Goal: Task Accomplishment & Management: Manage account settings

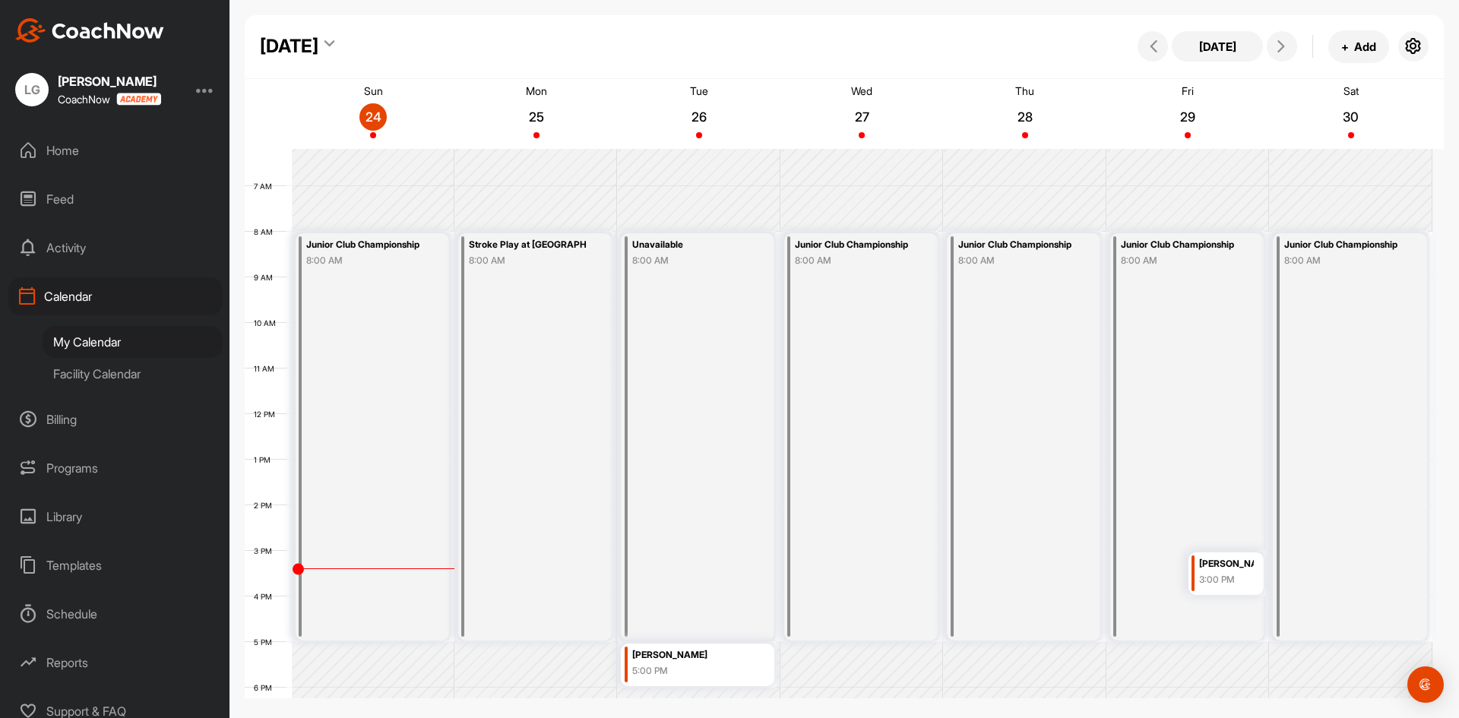
scroll to position [165, 0]
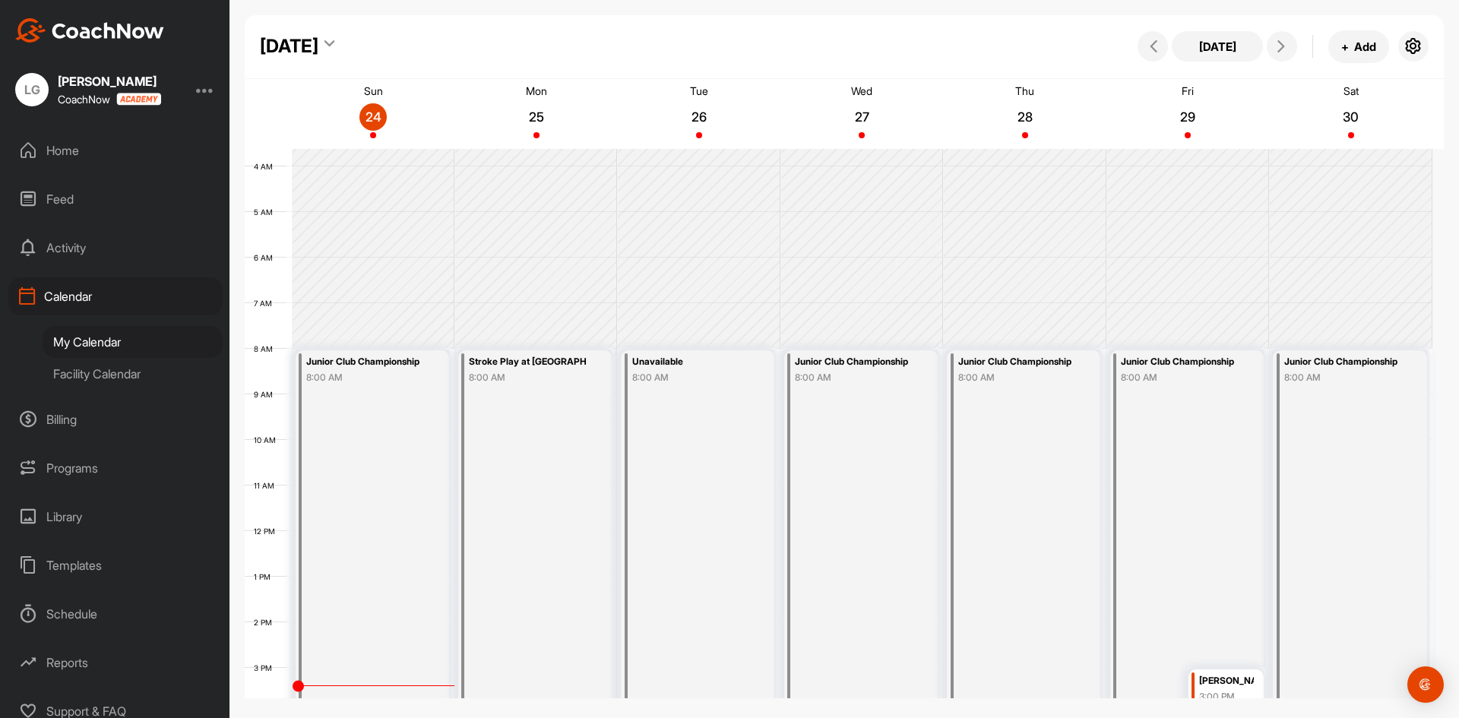
click at [839, 369] on div "Junior Club Championship" at bounding box center [853, 361] width 117 height 17
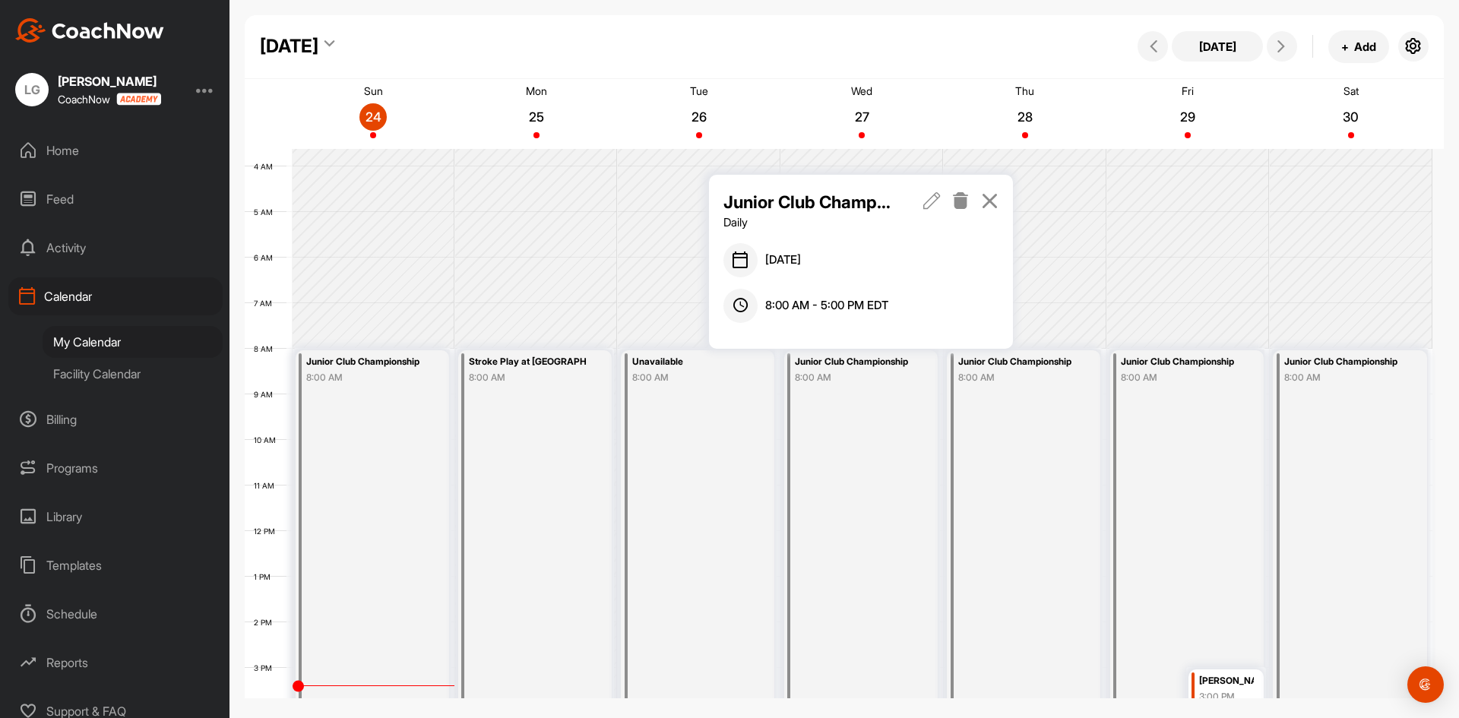
click at [934, 200] on icon at bounding box center [931, 200] width 17 height 17
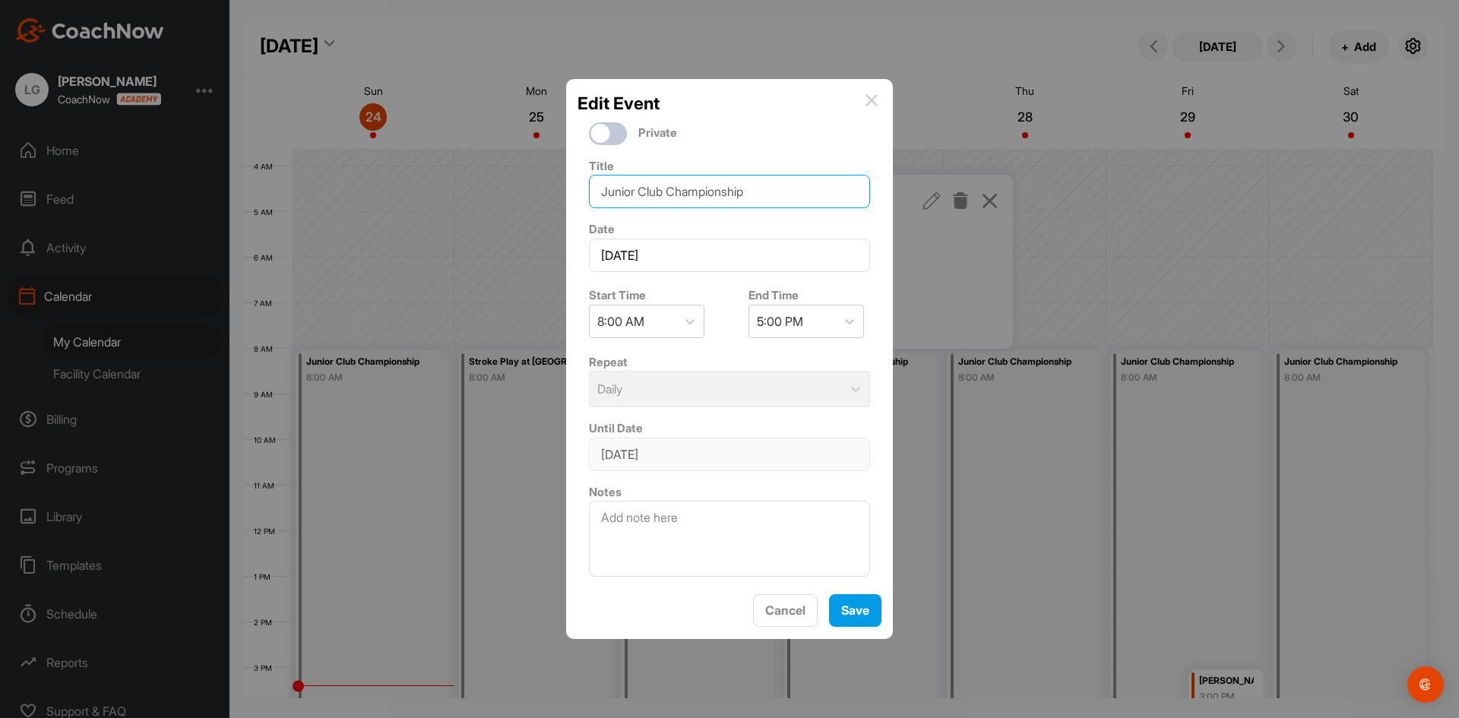
drag, startPoint x: 776, startPoint y: 188, endPoint x: 617, endPoint y: 188, distance: 158.8
click at [617, 188] on input "Junior Club Championship" at bounding box center [729, 191] width 281 height 33
type input "J"
type input "Unavailable"
click at [859, 622] on button "Save" at bounding box center [855, 610] width 52 height 33
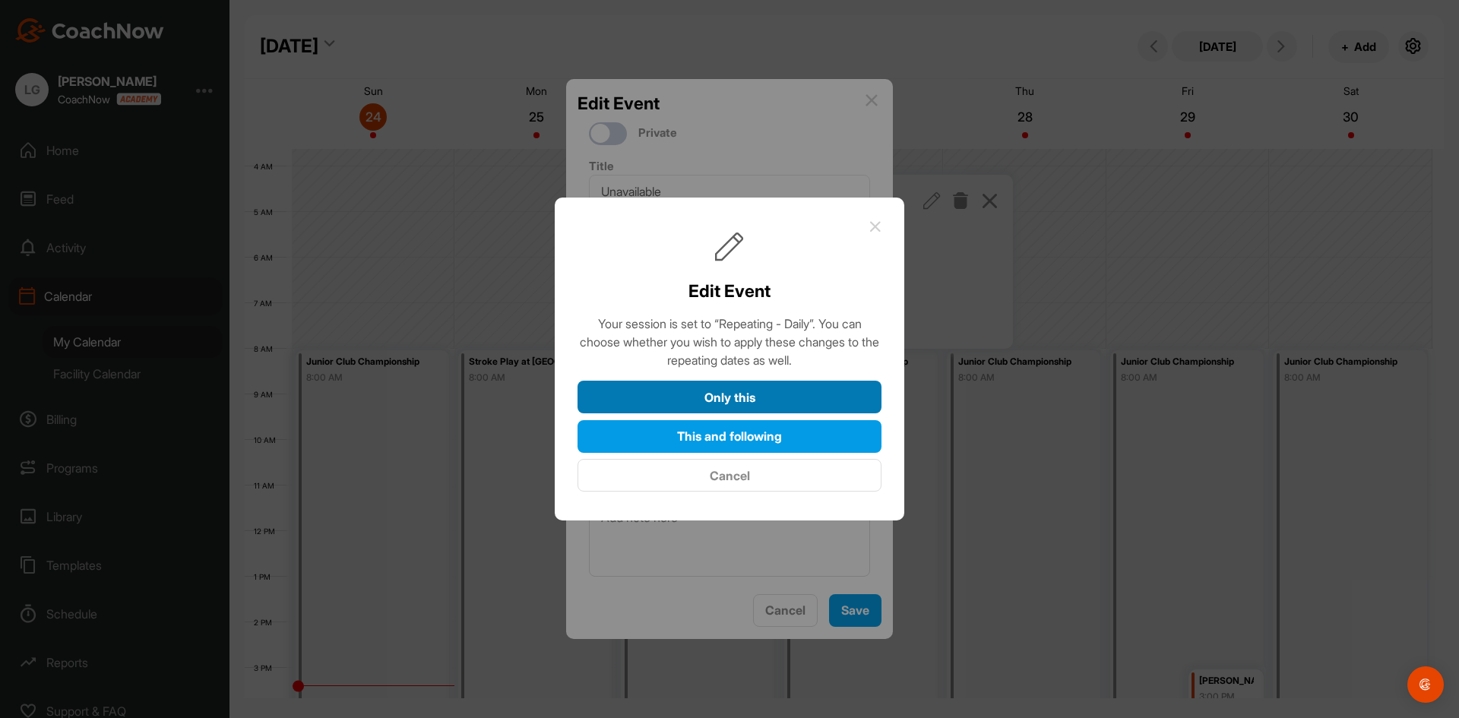
click at [756, 390] on button "Only this" at bounding box center [730, 397] width 304 height 33
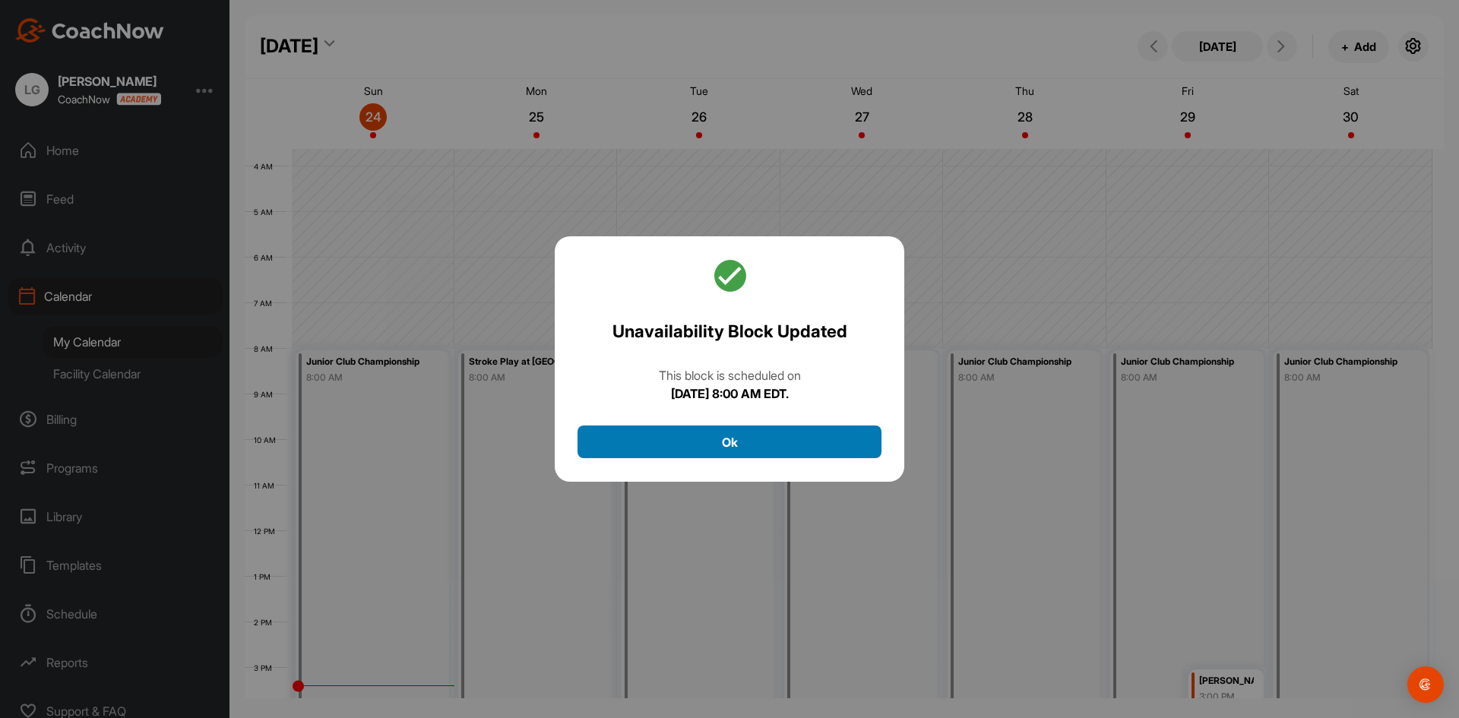
click at [756, 436] on button "Ok" at bounding box center [730, 442] width 304 height 33
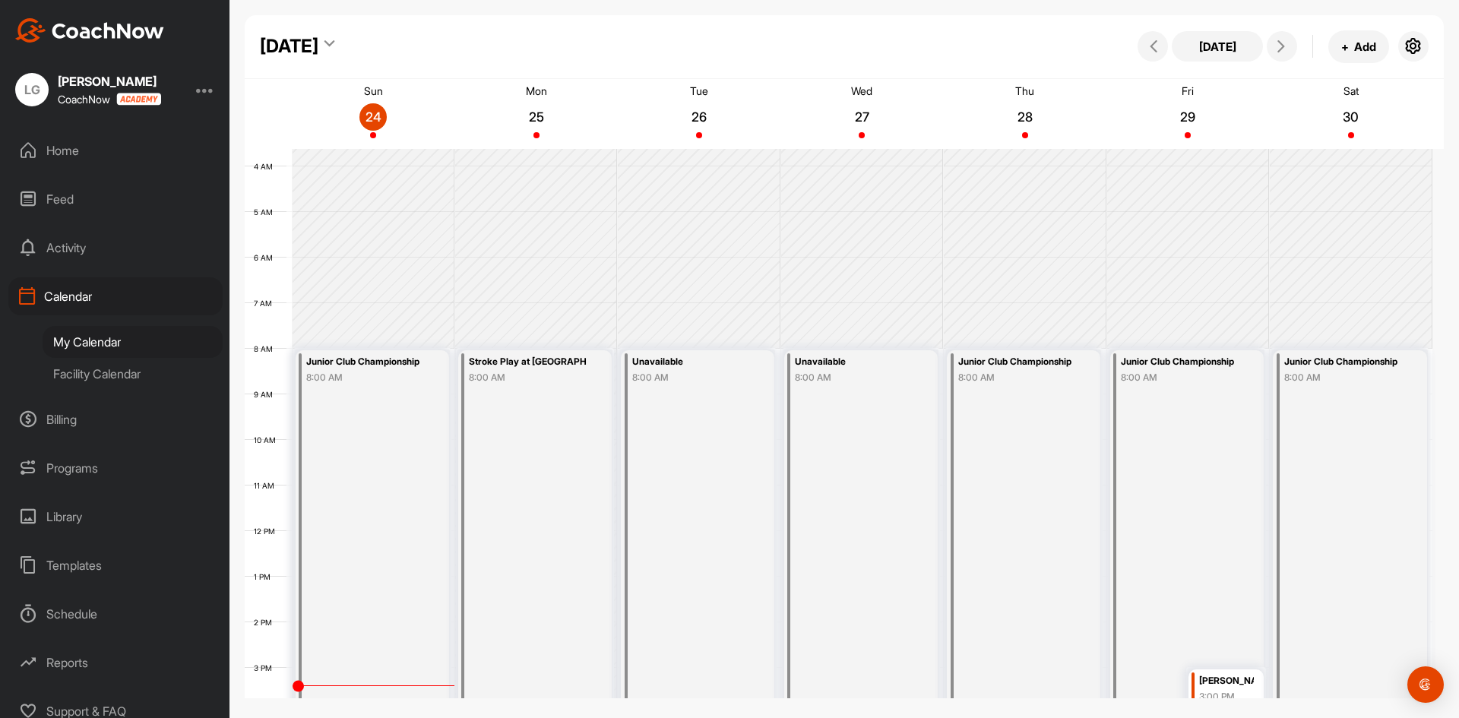
click at [1038, 373] on div "8:00 AM" at bounding box center [1016, 378] width 117 height 14
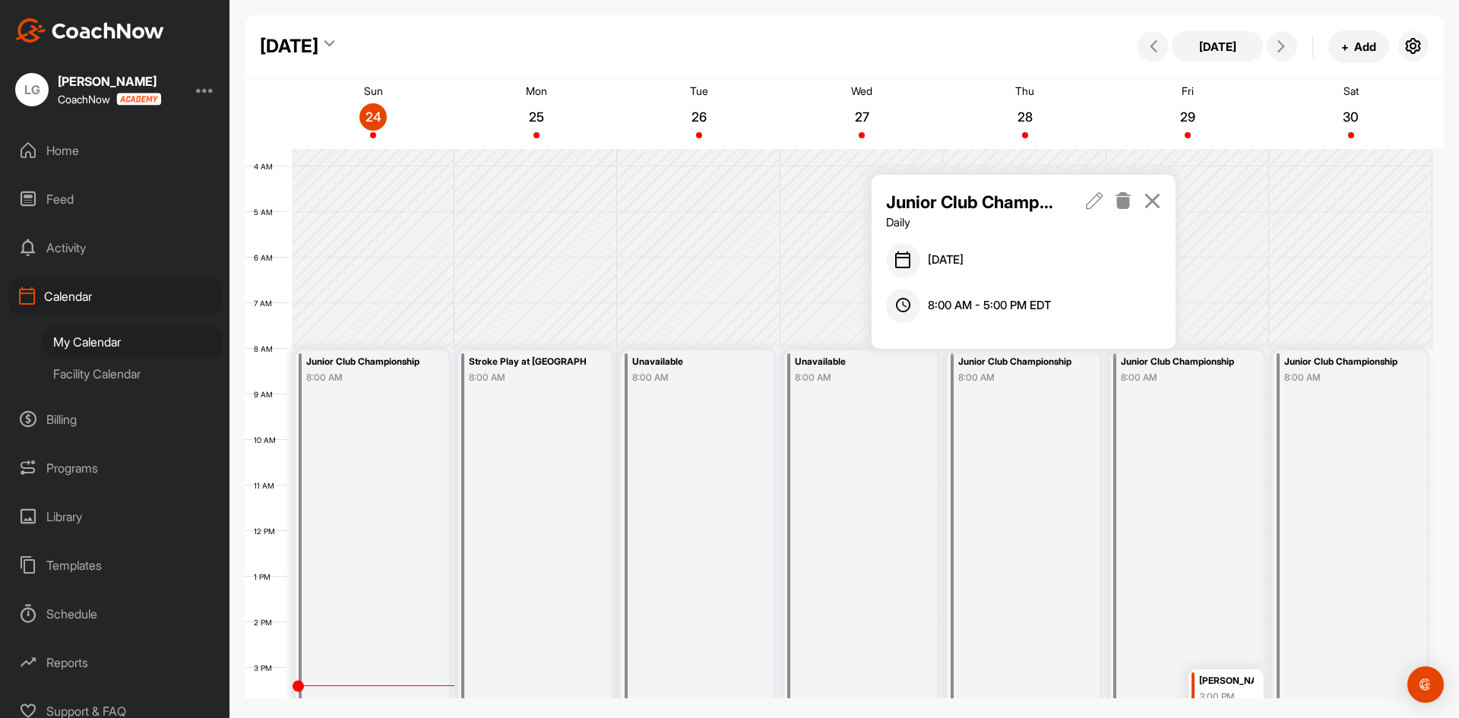
click at [1097, 200] on icon at bounding box center [1094, 200] width 17 height 17
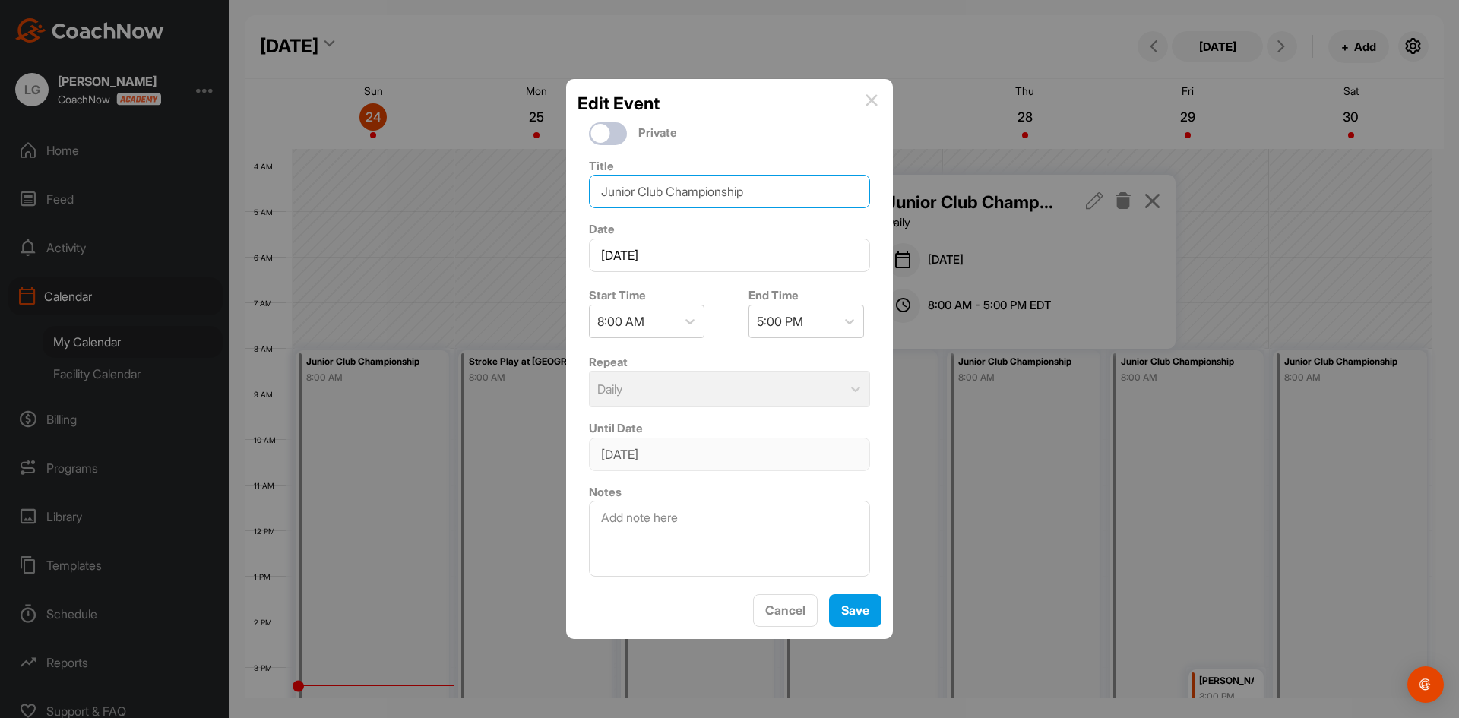
drag, startPoint x: 721, startPoint y: 186, endPoint x: 515, endPoint y: 202, distance: 206.5
click at [467, 212] on div "Edit Event Private Title Junior Club Championship Date [DATE] Start Time 8:00 A…" at bounding box center [729, 359] width 1459 height 718
type input "Central Chapter Match Play"
click at [850, 616] on button "Save" at bounding box center [855, 610] width 52 height 33
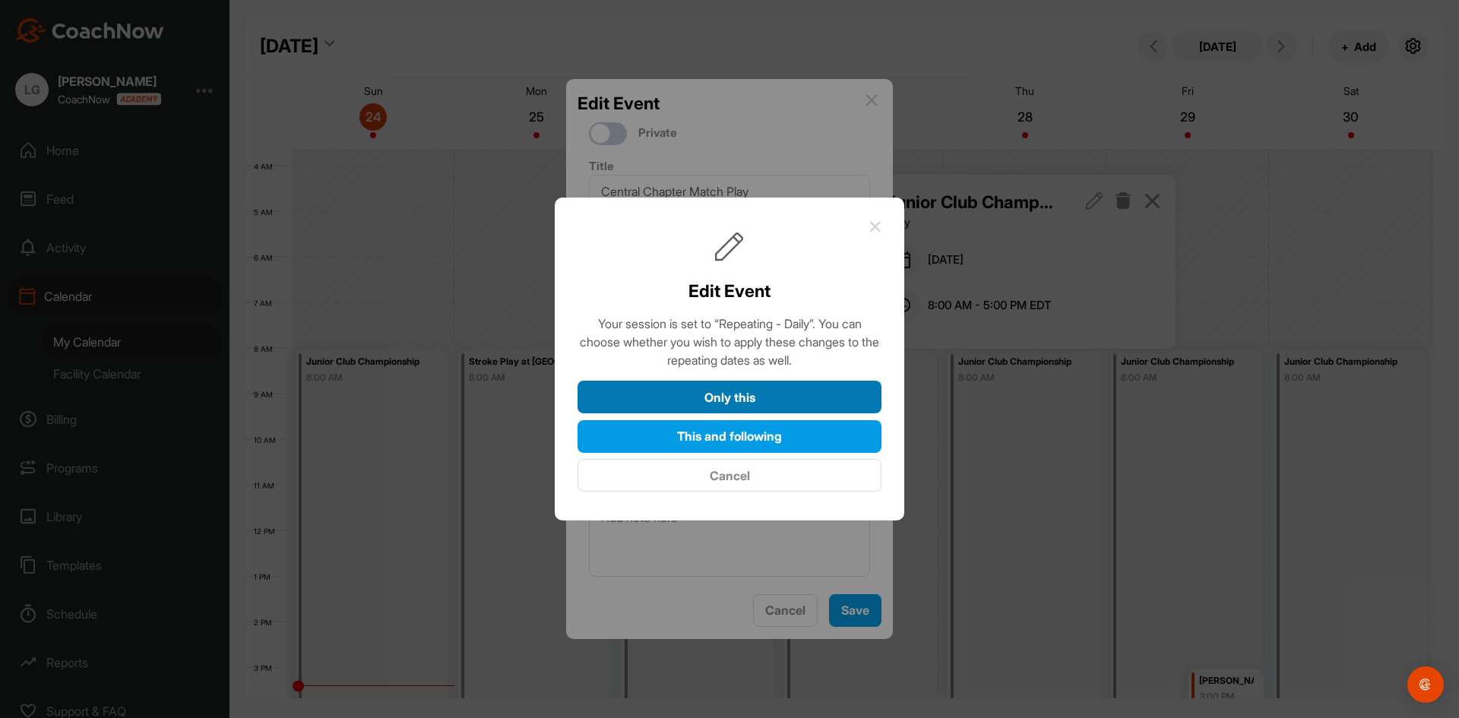
click at [742, 394] on button "Only this" at bounding box center [730, 397] width 304 height 33
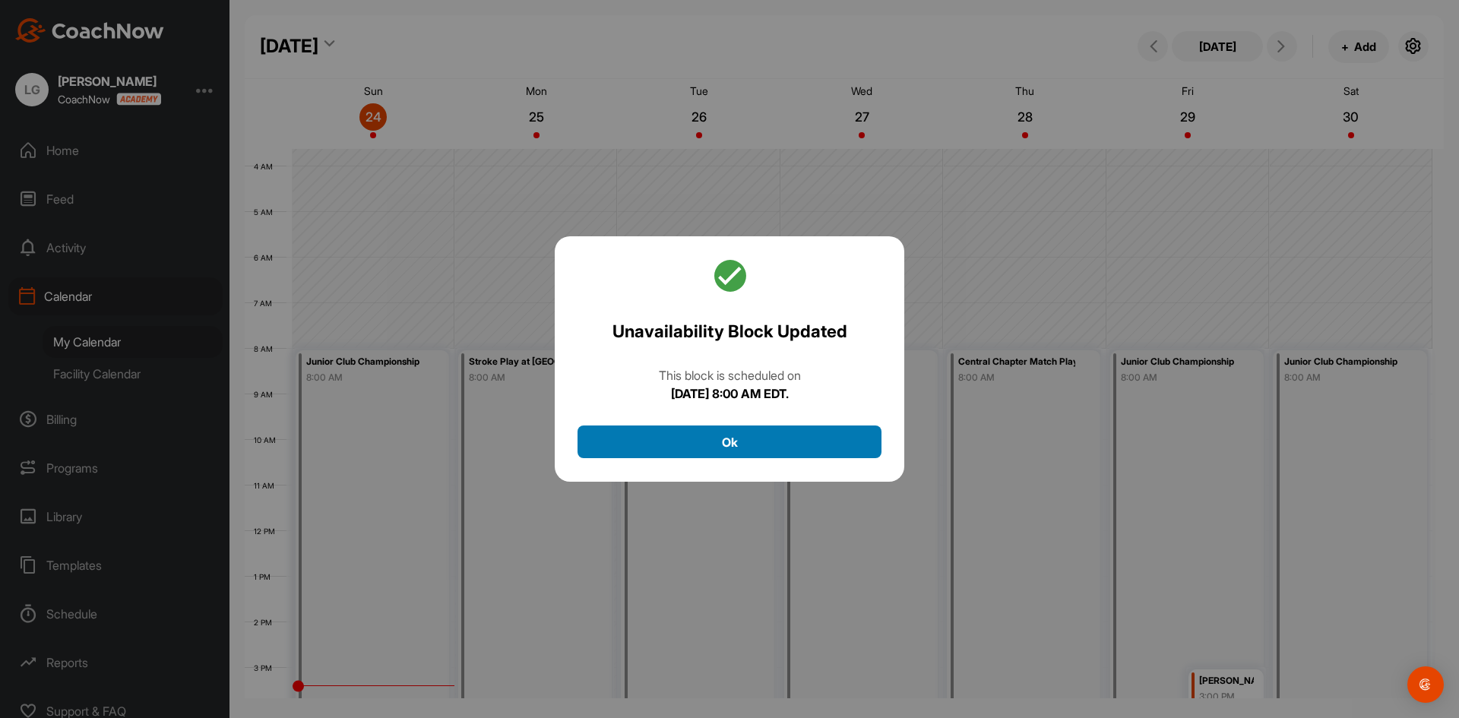
click at [869, 434] on button "Ok" at bounding box center [730, 442] width 304 height 33
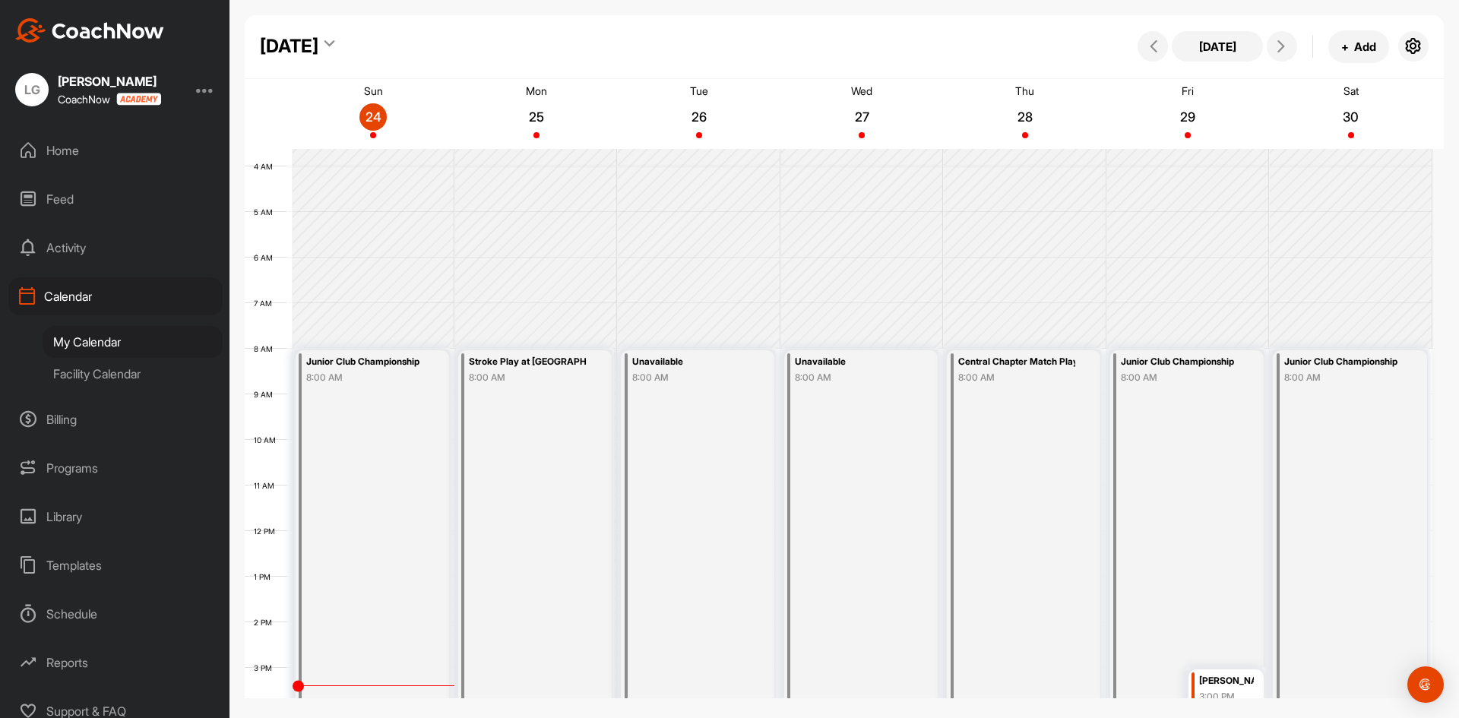
click at [1191, 369] on div "Junior Club Championship" at bounding box center [1179, 361] width 117 height 17
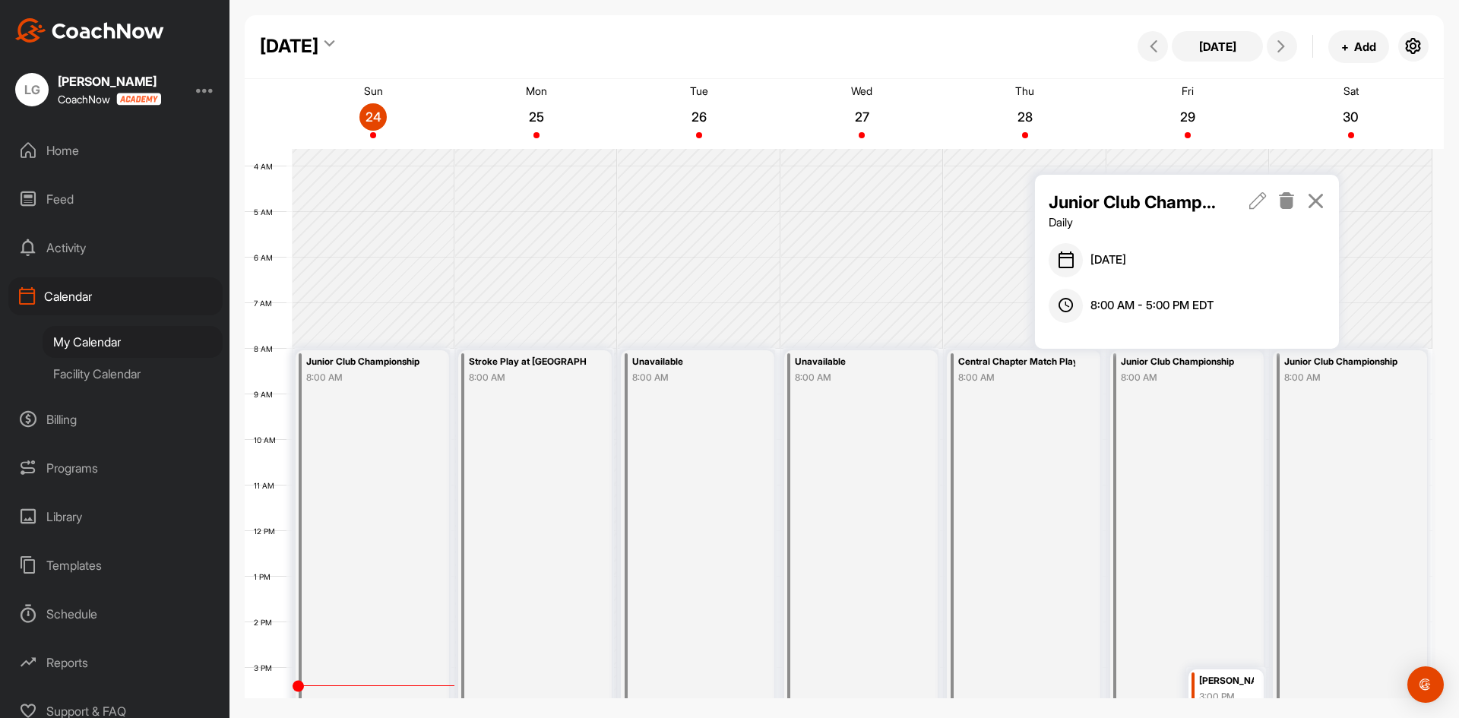
click at [1259, 199] on icon at bounding box center [1257, 200] width 17 height 17
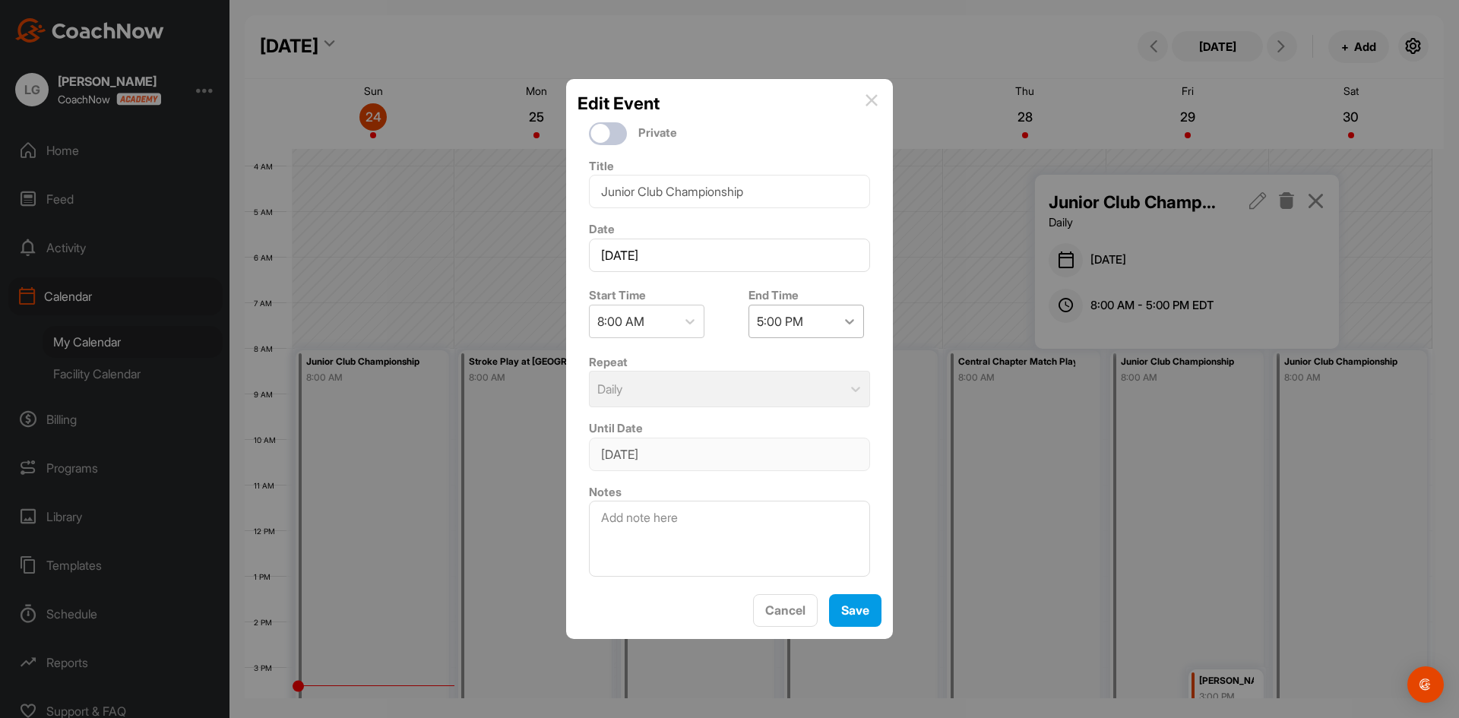
click at [843, 314] on icon at bounding box center [849, 321] width 15 height 15
click at [807, 397] on div "1:00 PM" at bounding box center [800, 395] width 116 height 30
click at [859, 625] on button "Save" at bounding box center [855, 610] width 52 height 33
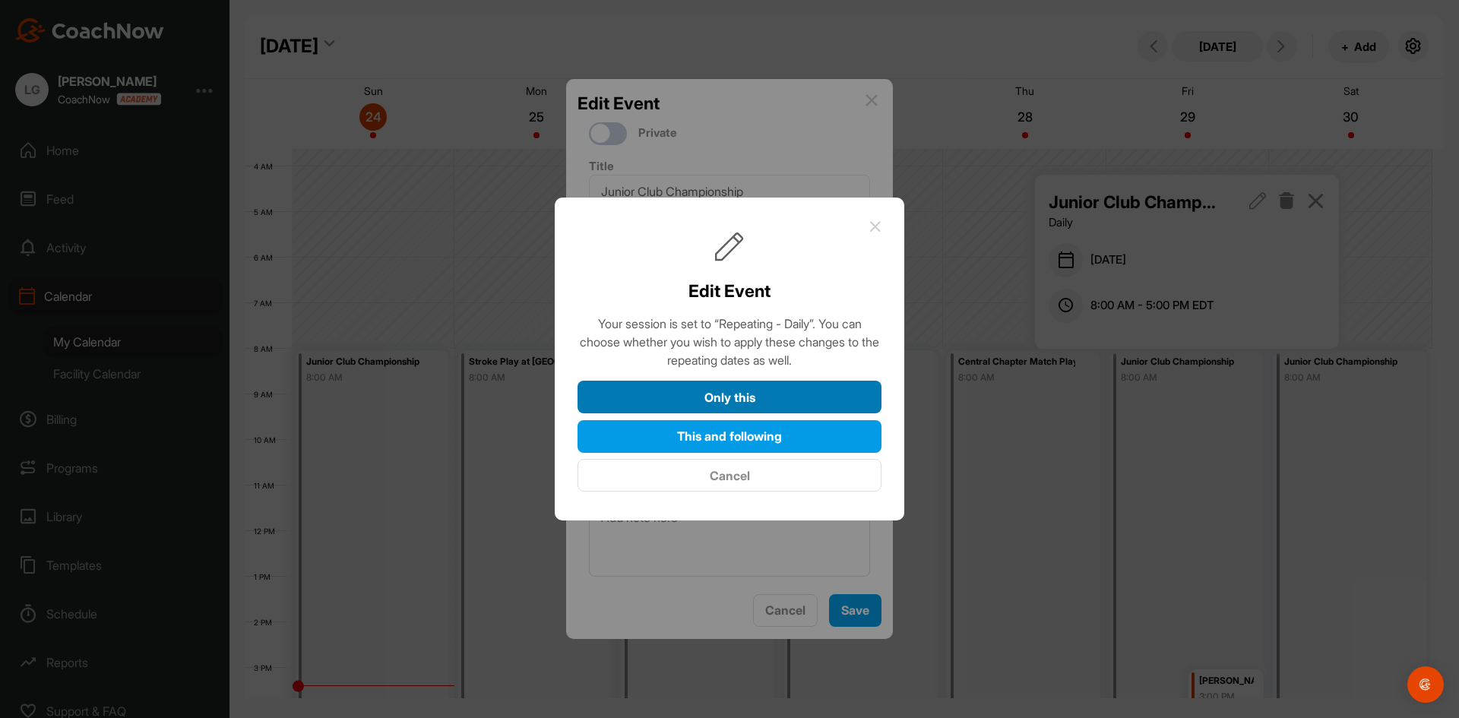
click at [815, 390] on button "Only this" at bounding box center [730, 397] width 304 height 33
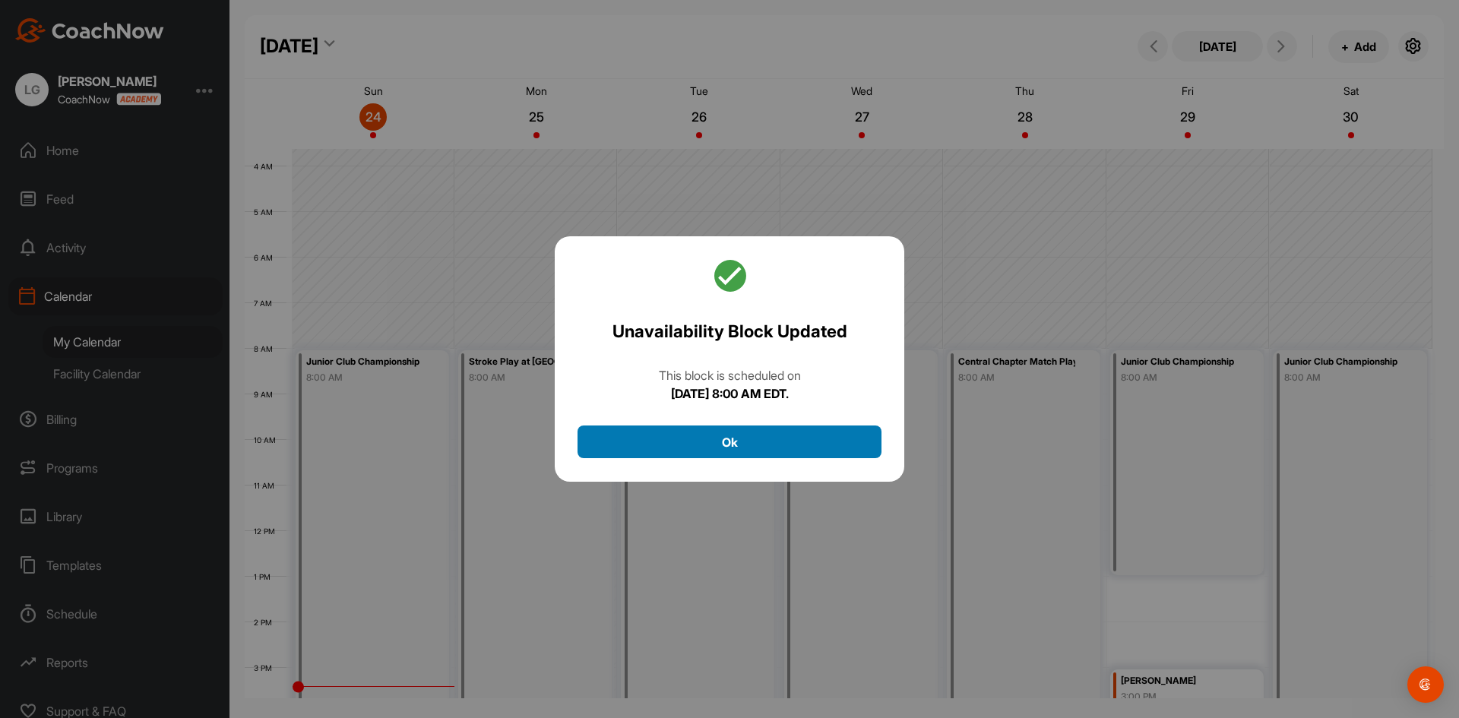
click at [827, 438] on button "Ok" at bounding box center [730, 442] width 304 height 33
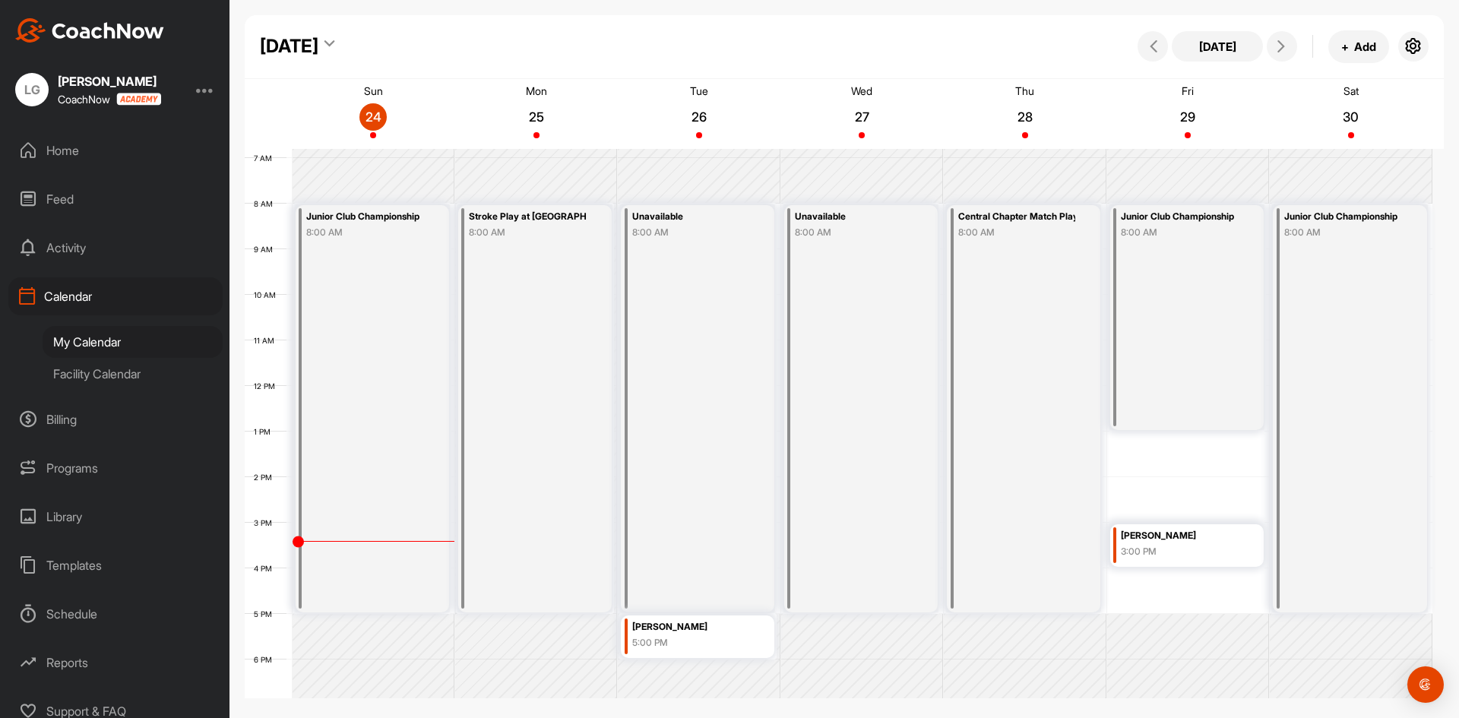
scroll to position [393, 0]
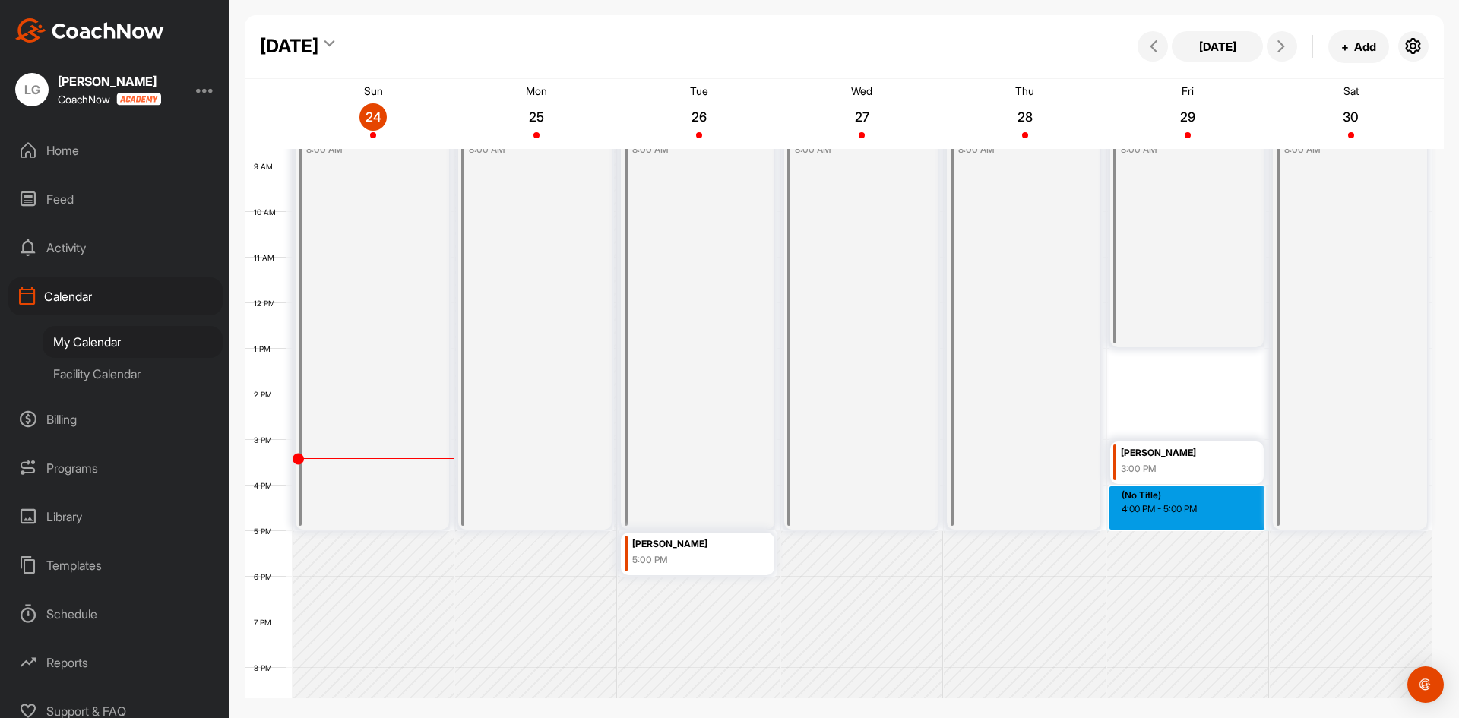
click at [1180, 490] on div "12 AM 1 AM 2 AM 3 AM 4 AM 5 AM 6 AM 7 AM 8 AM 9 AM 10 AM 11 AM 12 PM 1 PM 2 PM …" at bounding box center [839, 303] width 1188 height 1094
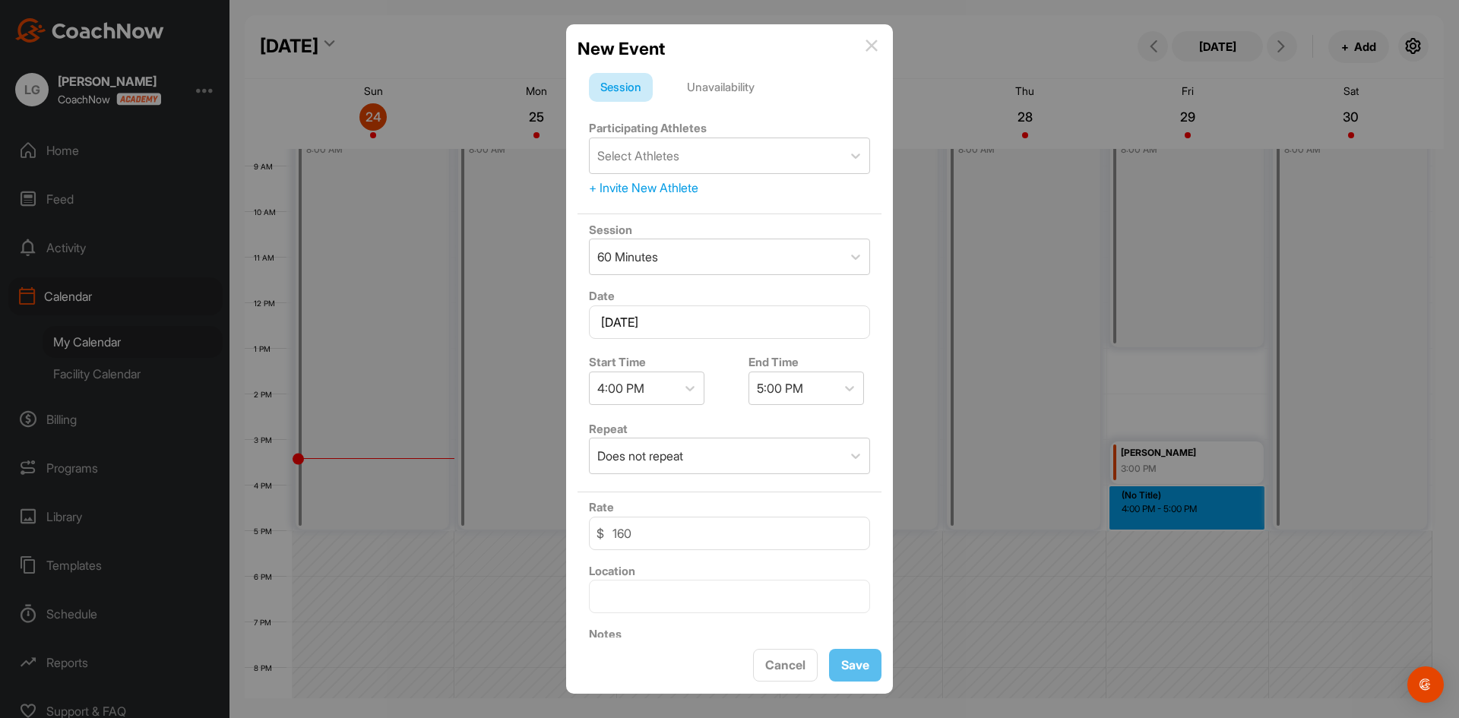
click at [730, 81] on div "Unavailability" at bounding box center [721, 87] width 90 height 29
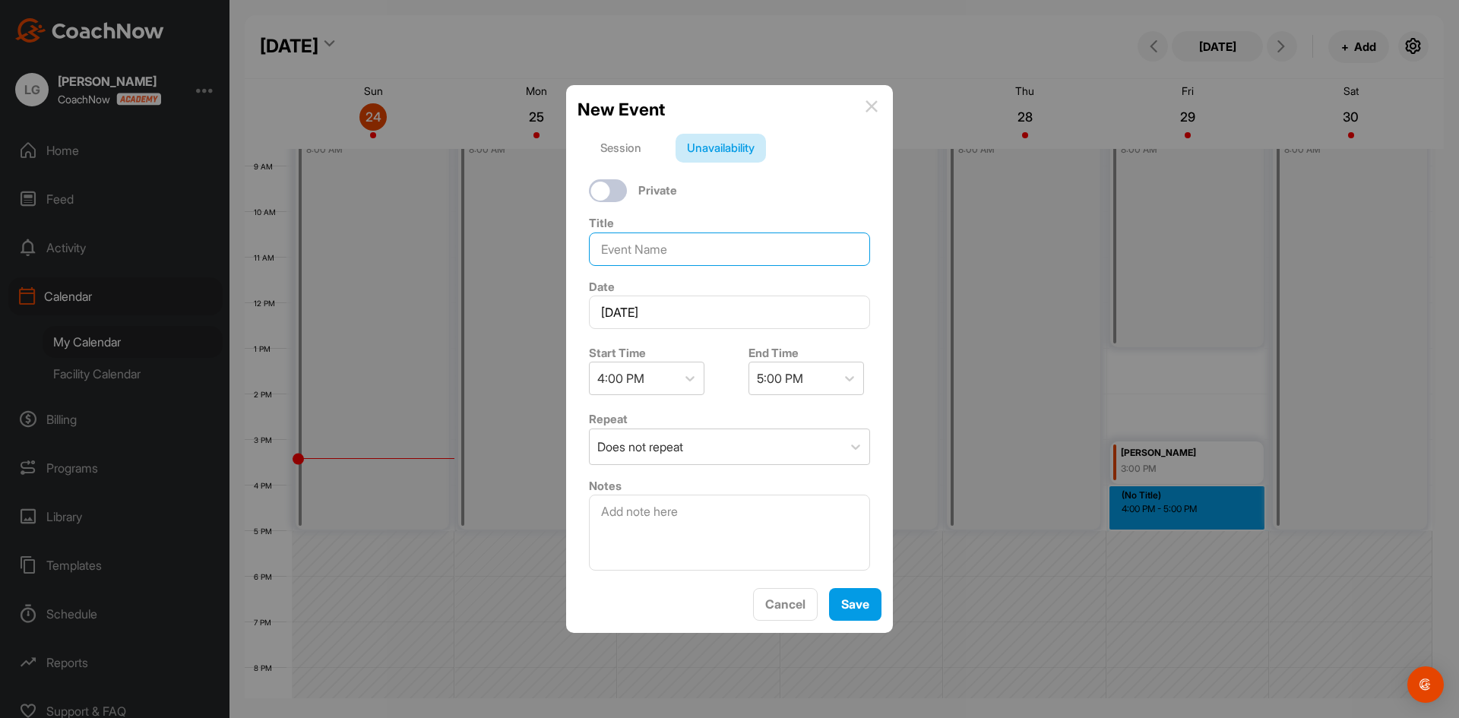
click at [702, 242] on input at bounding box center [729, 249] width 281 height 33
type input "Unavailable"
click at [858, 603] on button "Save" at bounding box center [855, 604] width 52 height 33
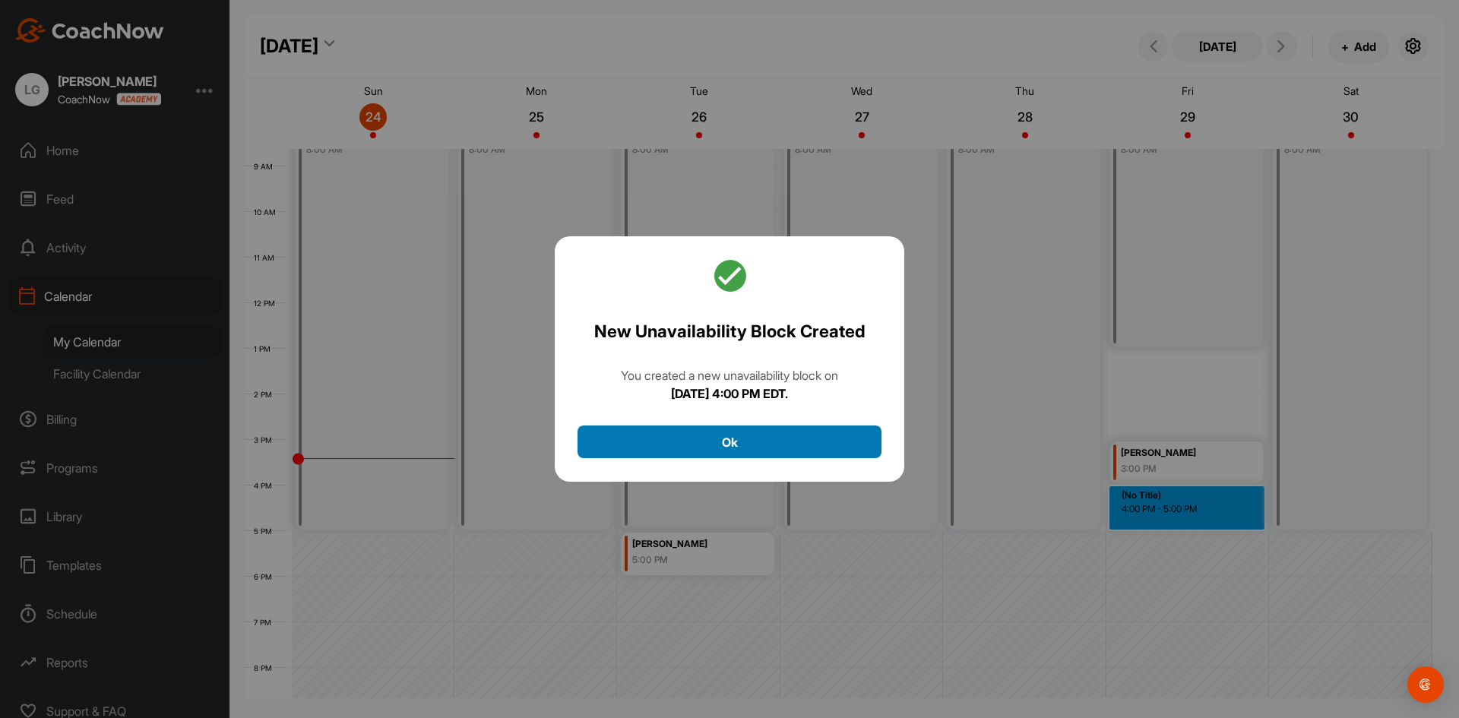
click at [830, 434] on button "Ok" at bounding box center [730, 442] width 304 height 33
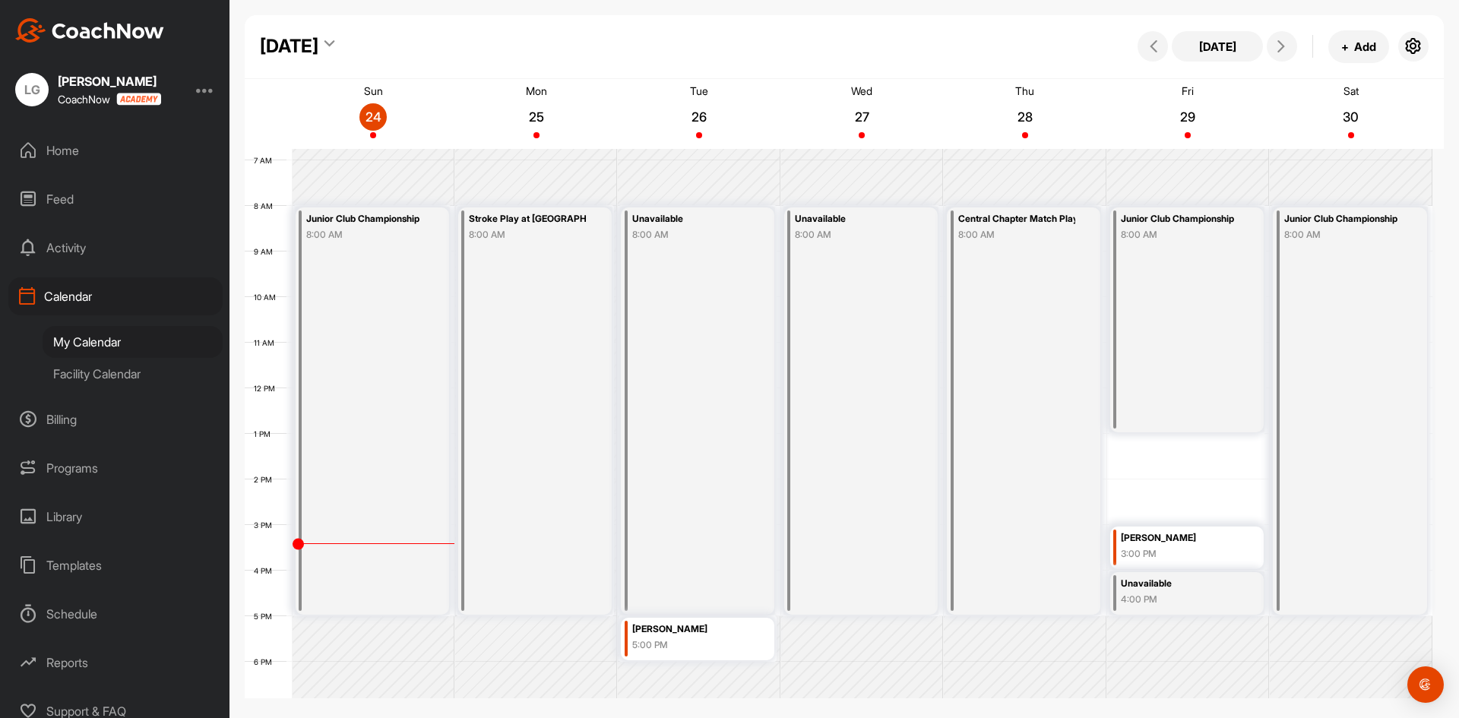
scroll to position [241, 0]
